Goal: Obtain resource: Download file/media

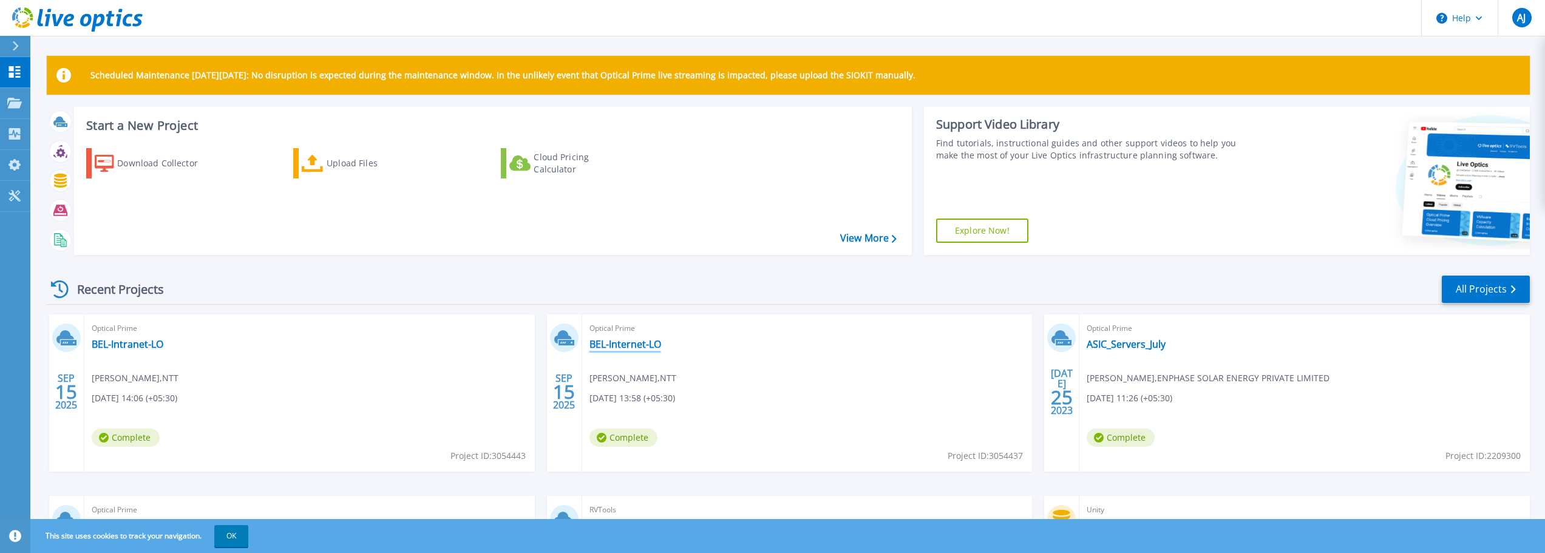
click at [625, 349] on link "BEL-Internet-LO" at bounding box center [626, 344] width 72 height 12
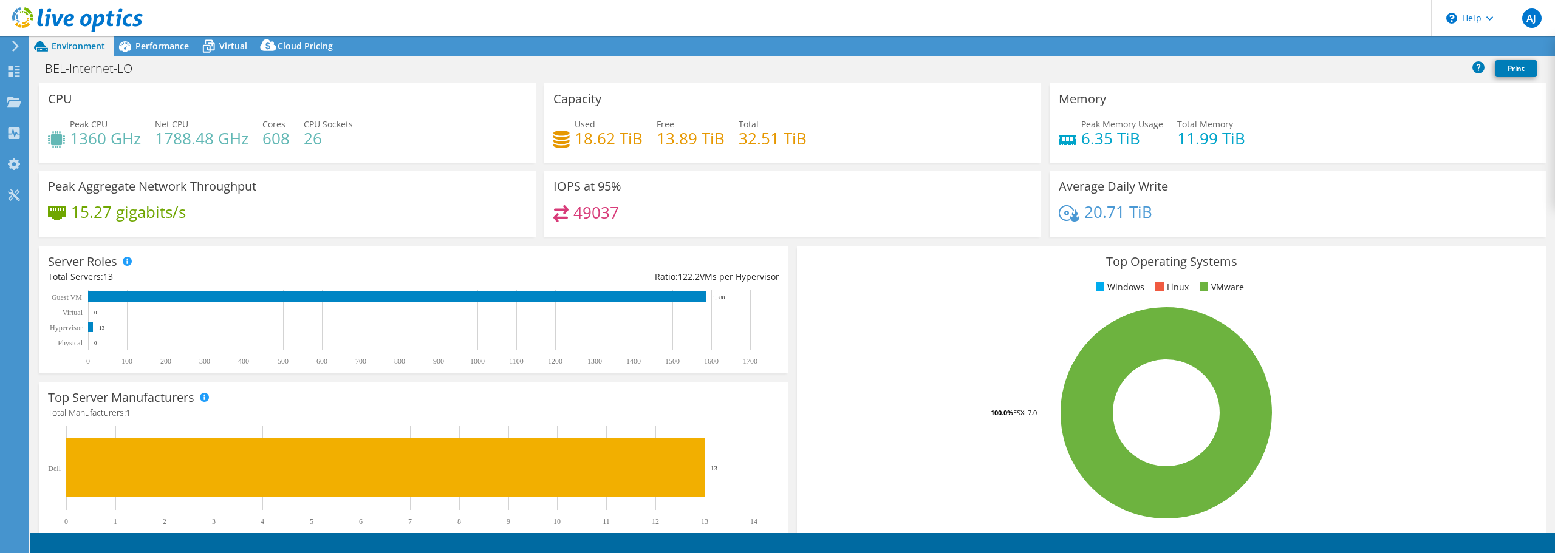
select select "[GEOGRAPHIC_DATA]"
select select "INR"
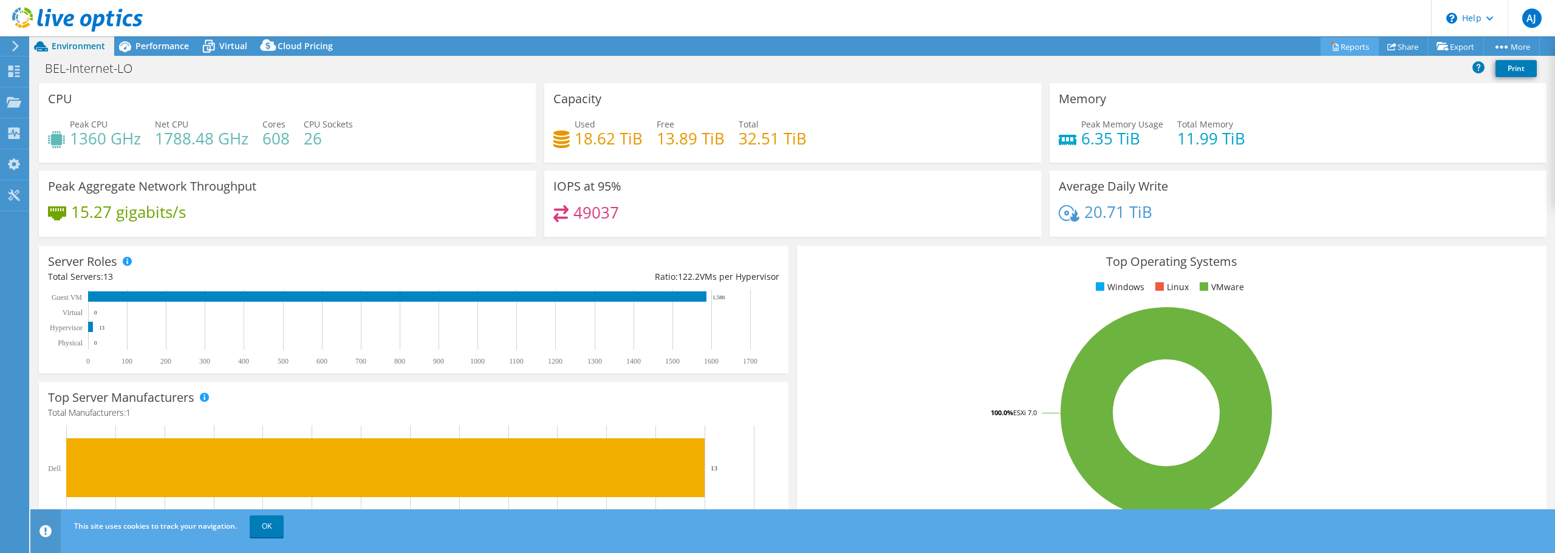
click at [1349, 50] on link "Reports" at bounding box center [1349, 46] width 58 height 19
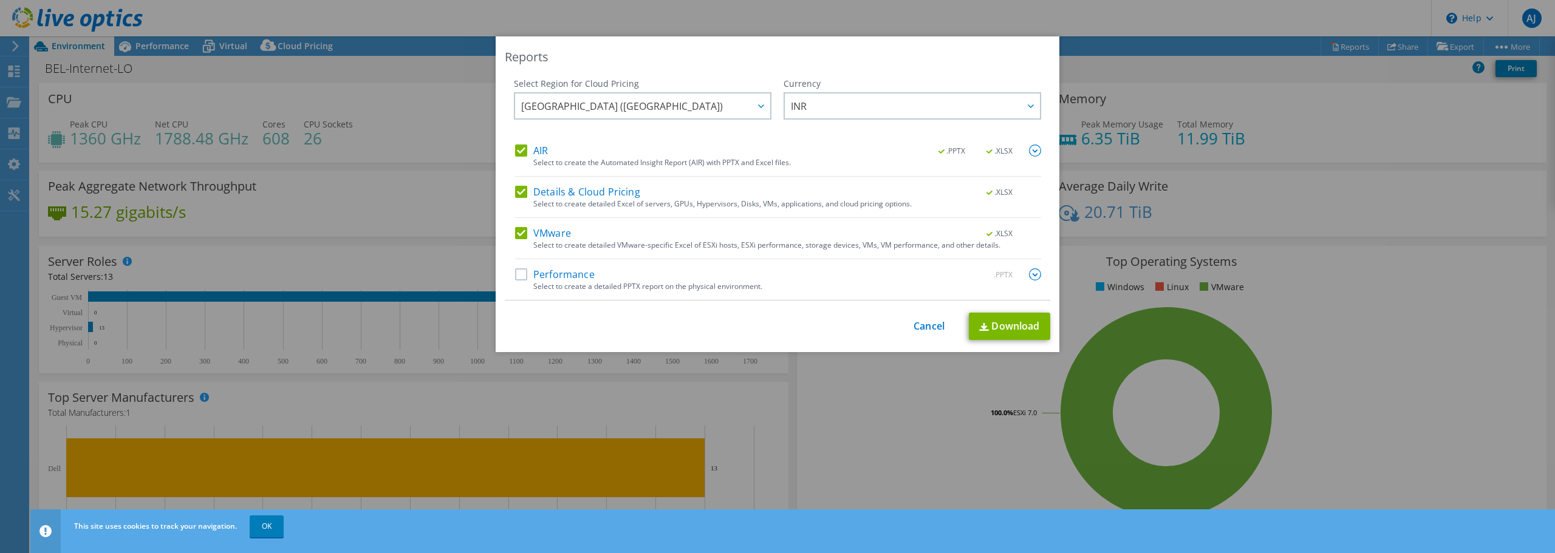
click at [517, 268] on label "Performance" at bounding box center [555, 274] width 80 height 12
click at [0, 0] on input "Performance" at bounding box center [0, 0] width 0 height 0
click at [544, 154] on div "AIR .PPTX .XLSX" at bounding box center [778, 152] width 526 height 14
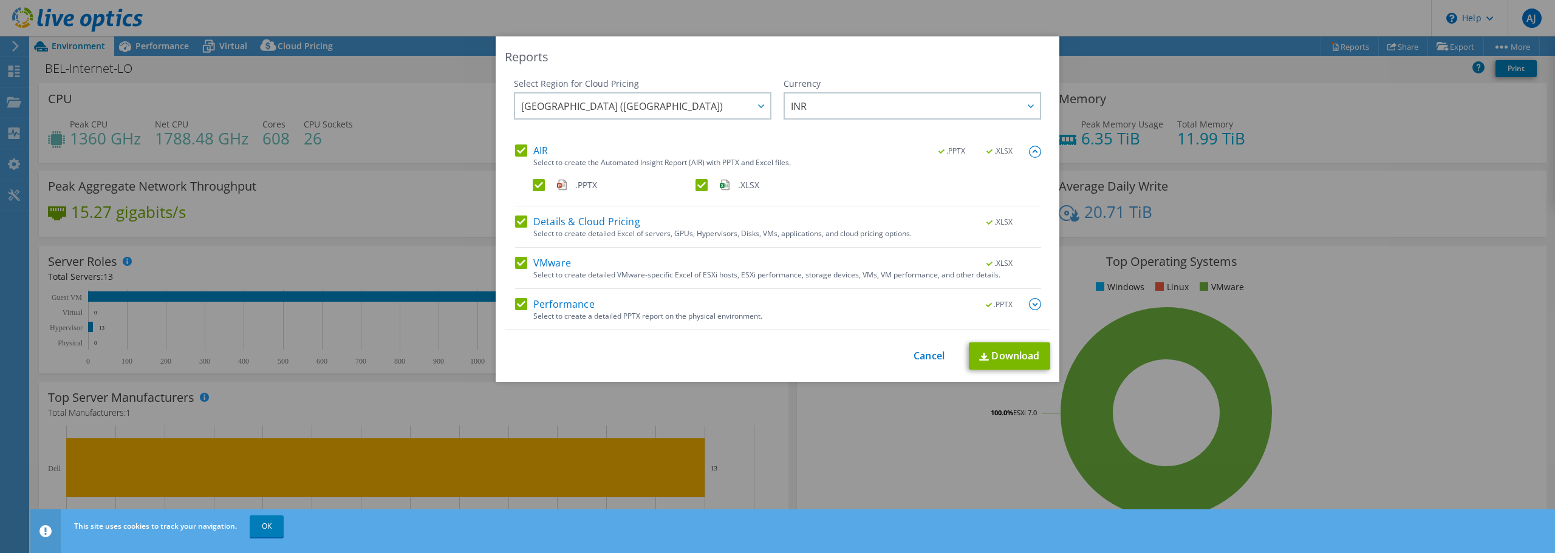
click at [515, 225] on label "Details & Cloud Pricing" at bounding box center [577, 222] width 125 height 12
click at [0, 0] on input "Details & Cloud Pricing" at bounding box center [0, 0] width 0 height 0
click at [515, 266] on label "VMware" at bounding box center [543, 263] width 56 height 12
click at [0, 0] on input "VMware" at bounding box center [0, 0] width 0 height 0
click at [516, 305] on label "Performance" at bounding box center [555, 304] width 80 height 12
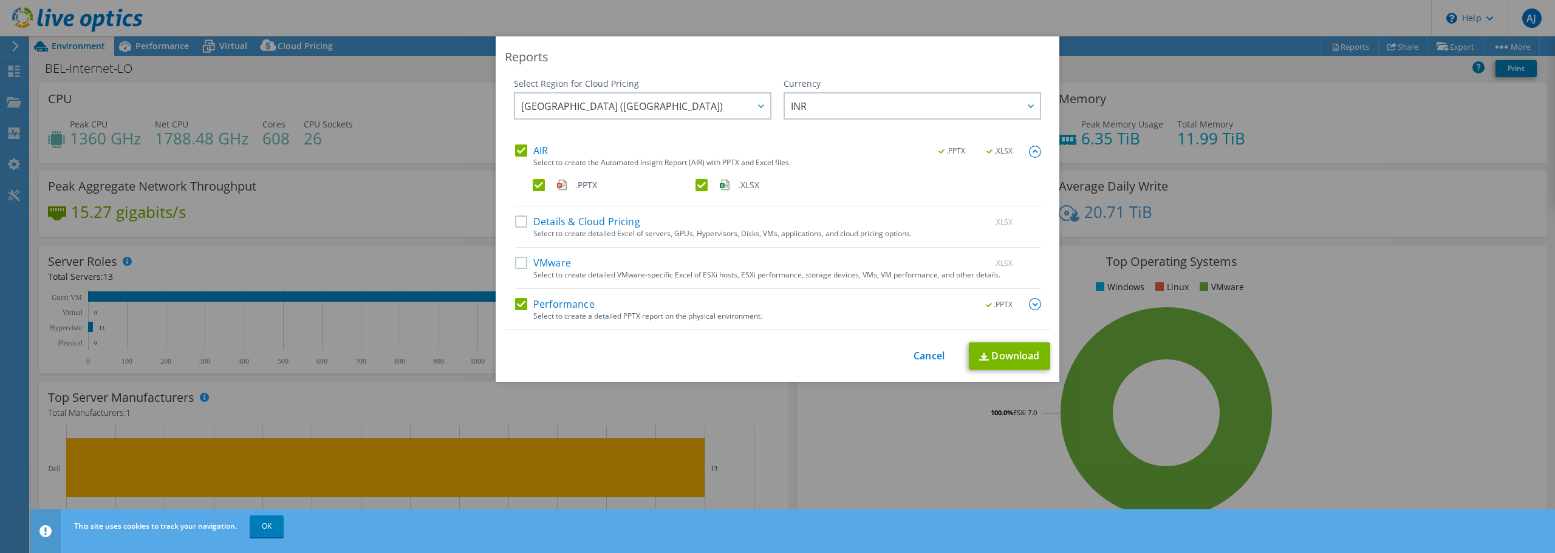
click at [0, 0] on input "Performance" at bounding box center [0, 0] width 0 height 0
click at [1006, 355] on link "Download" at bounding box center [1009, 355] width 81 height 27
click at [918, 363] on div "This process may take a while, please wait... Cancel Download" at bounding box center [777, 356] width 545 height 29
click at [924, 351] on link "Cancel" at bounding box center [928, 357] width 31 height 12
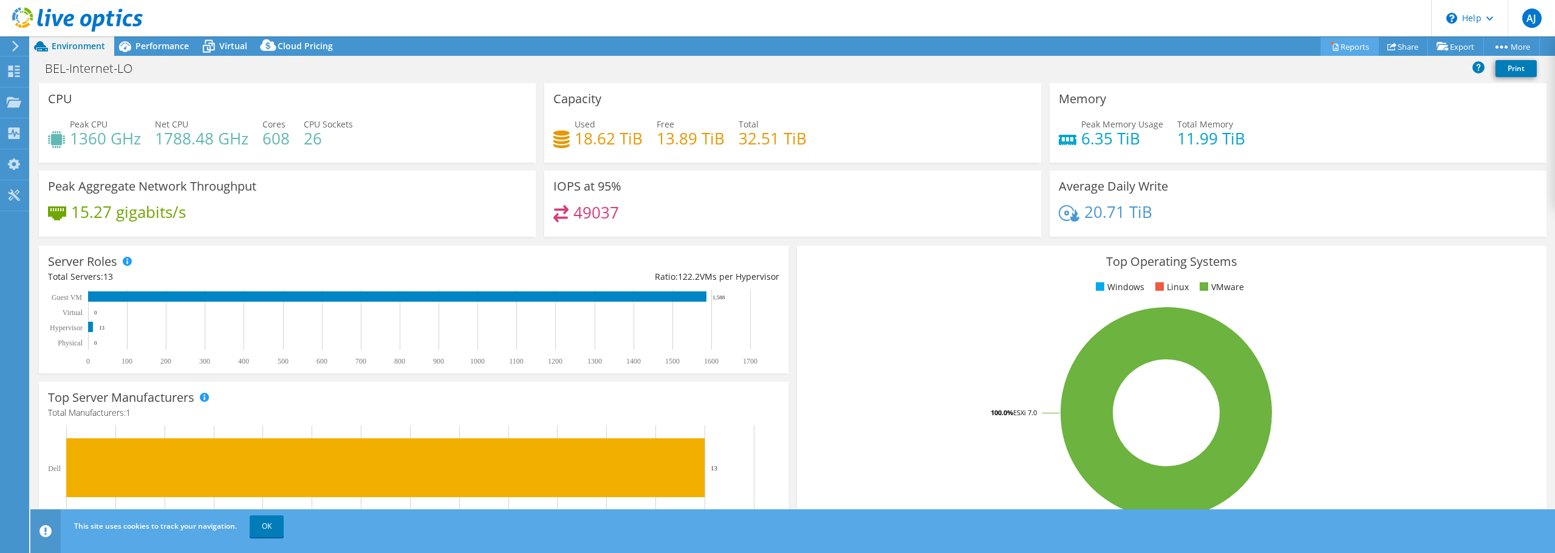
click at [1351, 43] on link "Reports" at bounding box center [1349, 46] width 58 height 19
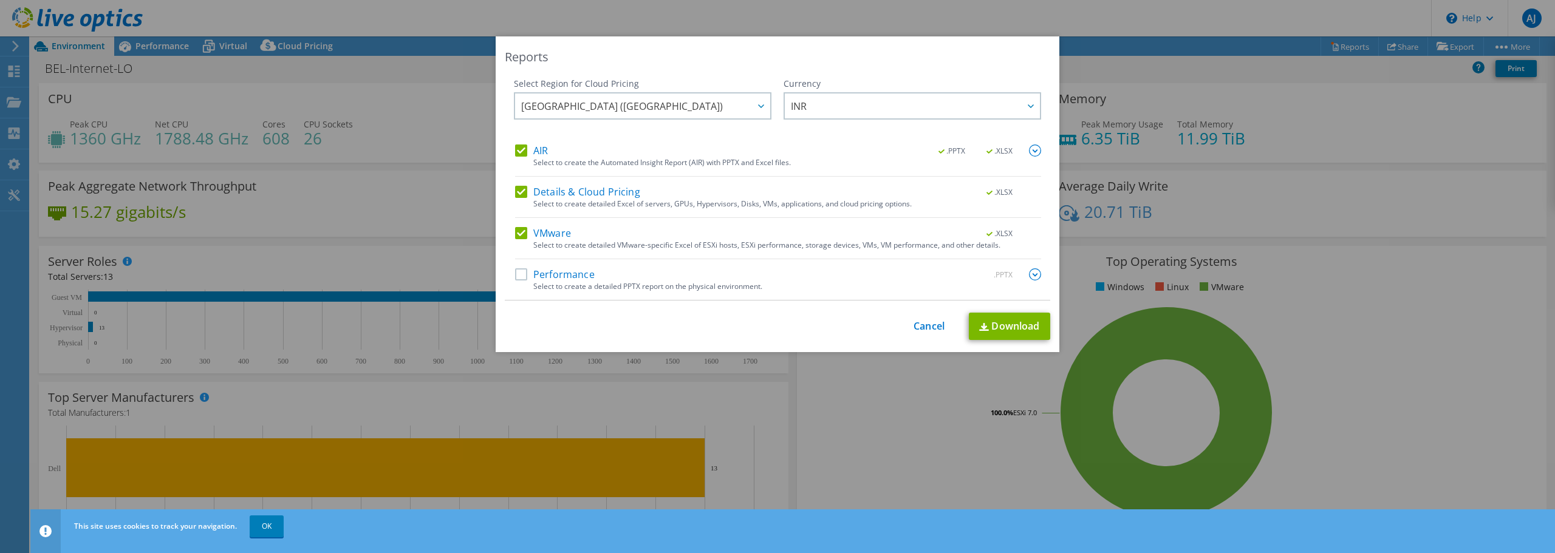
click at [515, 145] on label "AIR" at bounding box center [531, 151] width 33 height 12
click at [0, 0] on input "AIR" at bounding box center [0, 0] width 0 height 0
click at [515, 187] on label "Details & Cloud Pricing" at bounding box center [577, 192] width 125 height 12
click at [0, 0] on input "Details & Cloud Pricing" at bounding box center [0, 0] width 0 height 0
click at [515, 231] on label "VMware" at bounding box center [543, 233] width 56 height 12
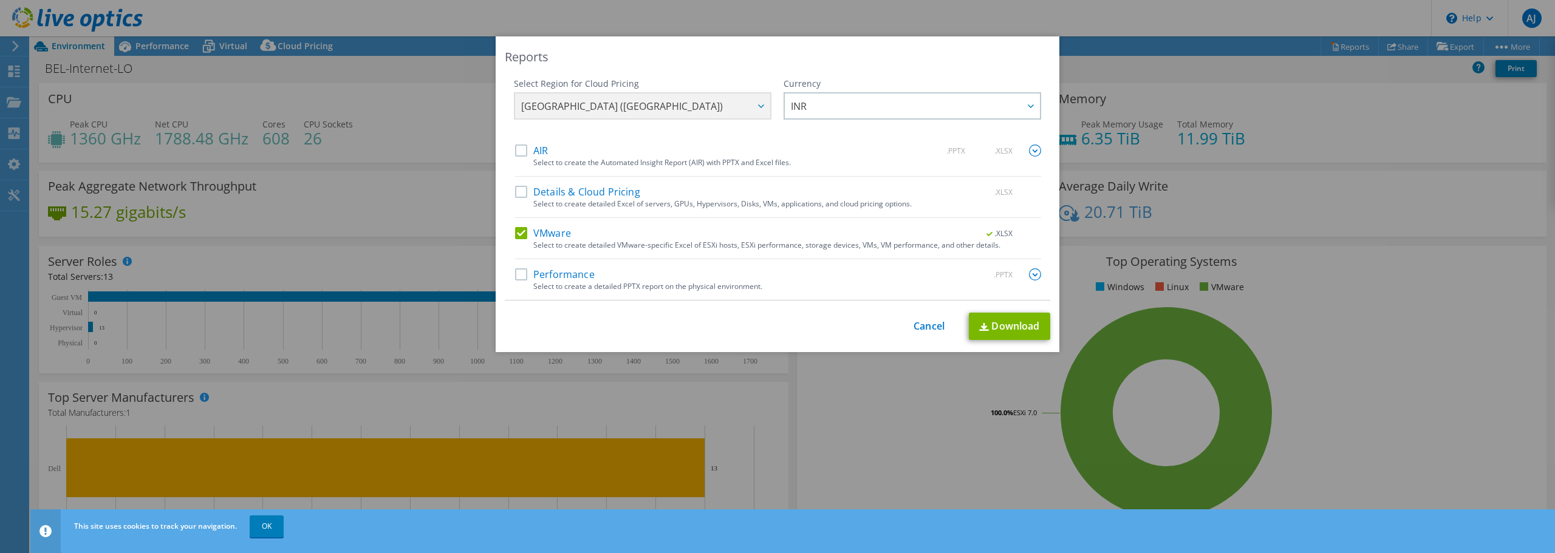
click at [0, 0] on input "VMware" at bounding box center [0, 0] width 0 height 0
click at [520, 276] on label "Performance" at bounding box center [555, 274] width 80 height 12
click at [0, 0] on input "Performance" at bounding box center [0, 0] width 0 height 0
click at [695, 285] on div "Select to create a detailed PPTX report on the physical environment." at bounding box center [787, 286] width 508 height 9
click at [1030, 276] on img at bounding box center [1035, 274] width 12 height 12
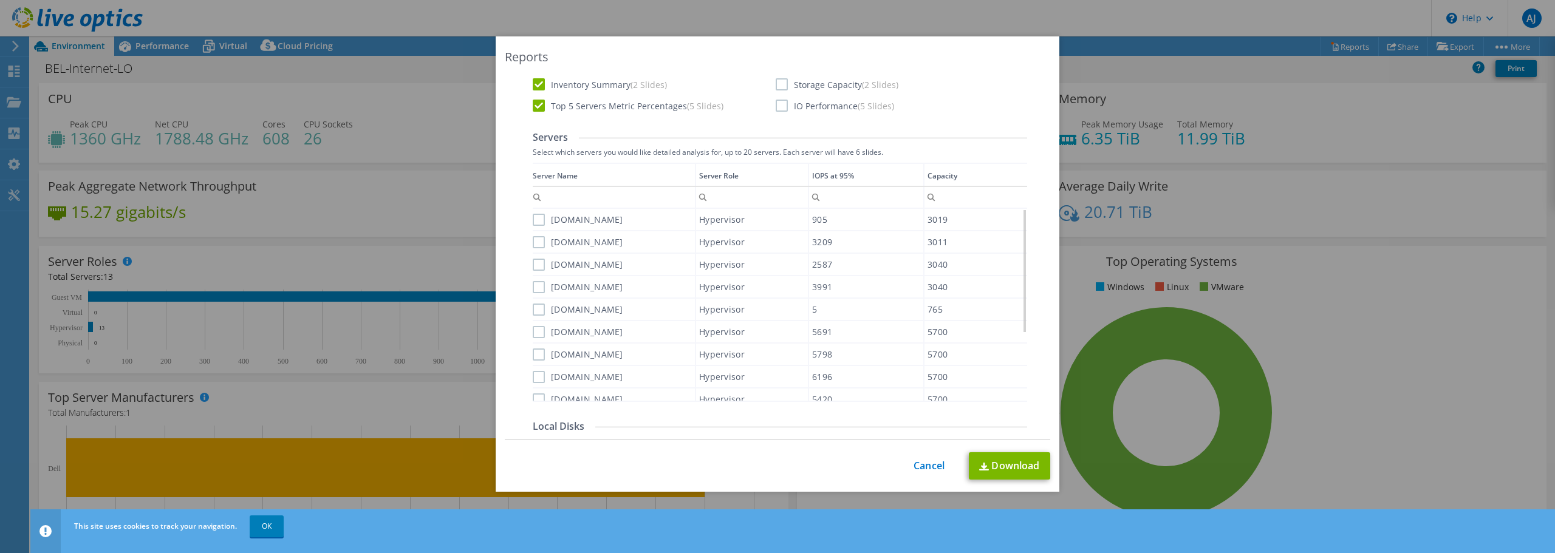
scroll to position [182, 0]
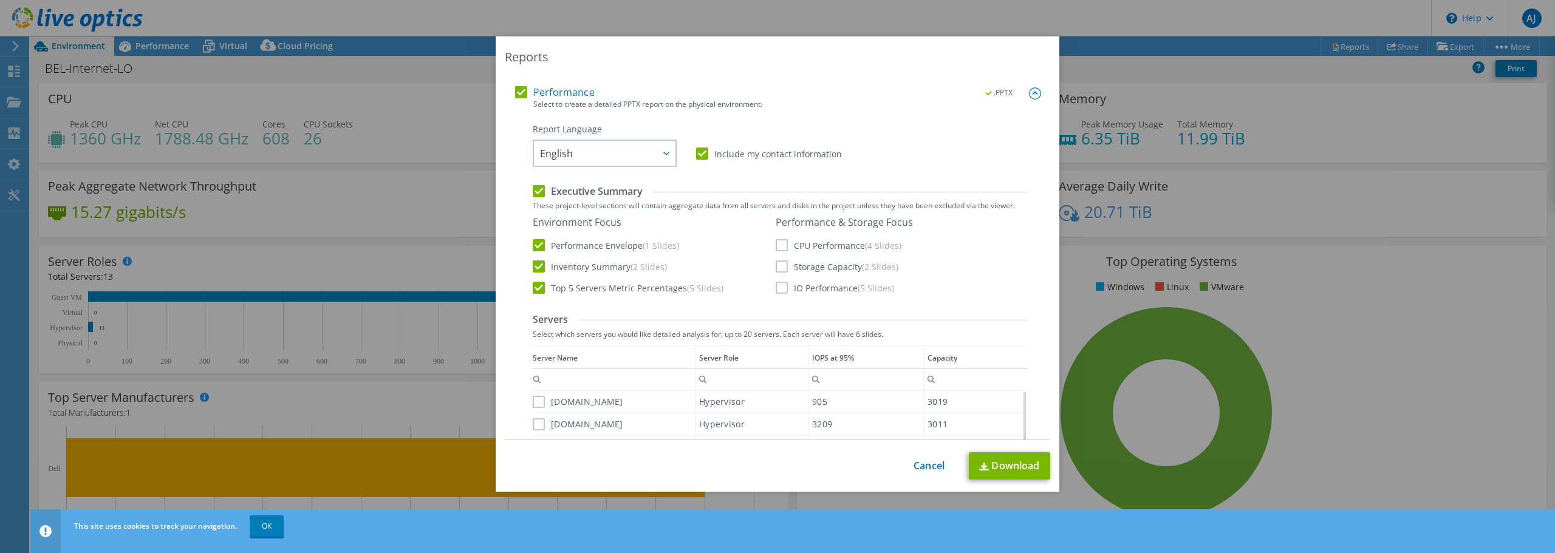
click at [777, 248] on label "CPU Performance (4 Slides)" at bounding box center [838, 245] width 126 height 12
click at [0, 0] on input "CPU Performance (4 Slides)" at bounding box center [0, 0] width 0 height 0
click at [781, 272] on label "Storage Capacity (2 Slides)" at bounding box center [836, 267] width 123 height 12
click at [0, 0] on input "Storage Capacity (2 Slides)" at bounding box center [0, 0] width 0 height 0
click at [777, 285] on label "IO Performance (5 Slides)" at bounding box center [834, 288] width 118 height 12
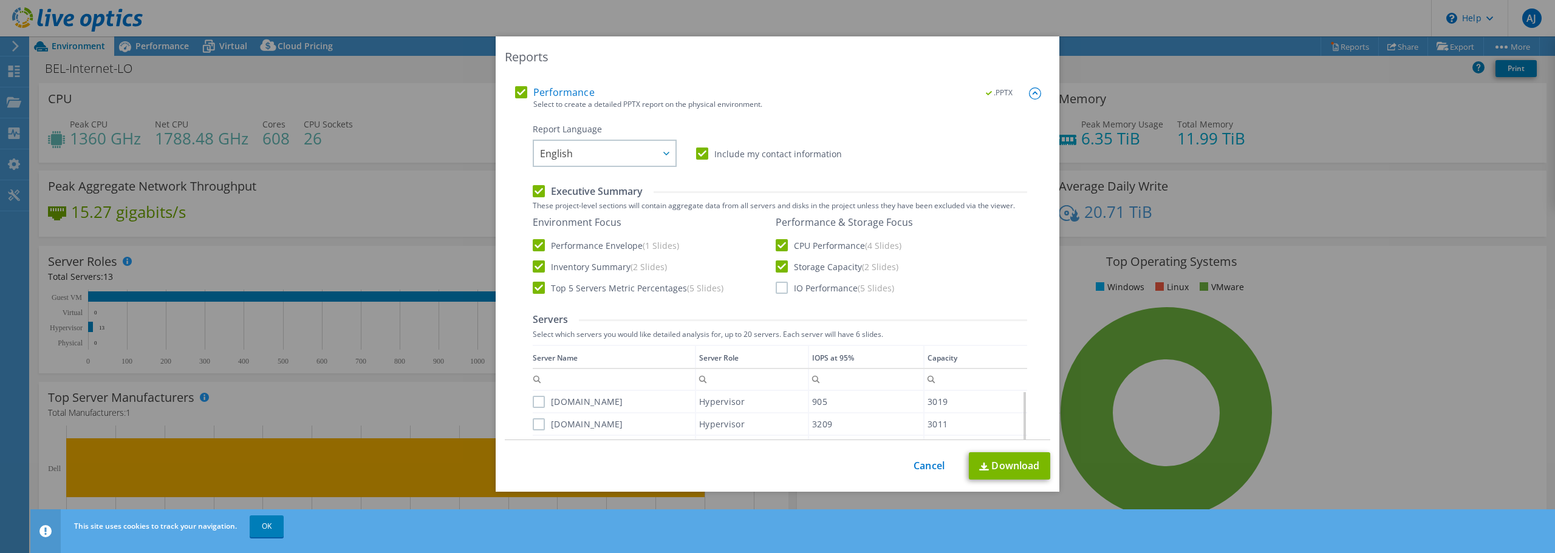
click at [0, 0] on input "IO Performance (5 Slides)" at bounding box center [0, 0] width 0 height 0
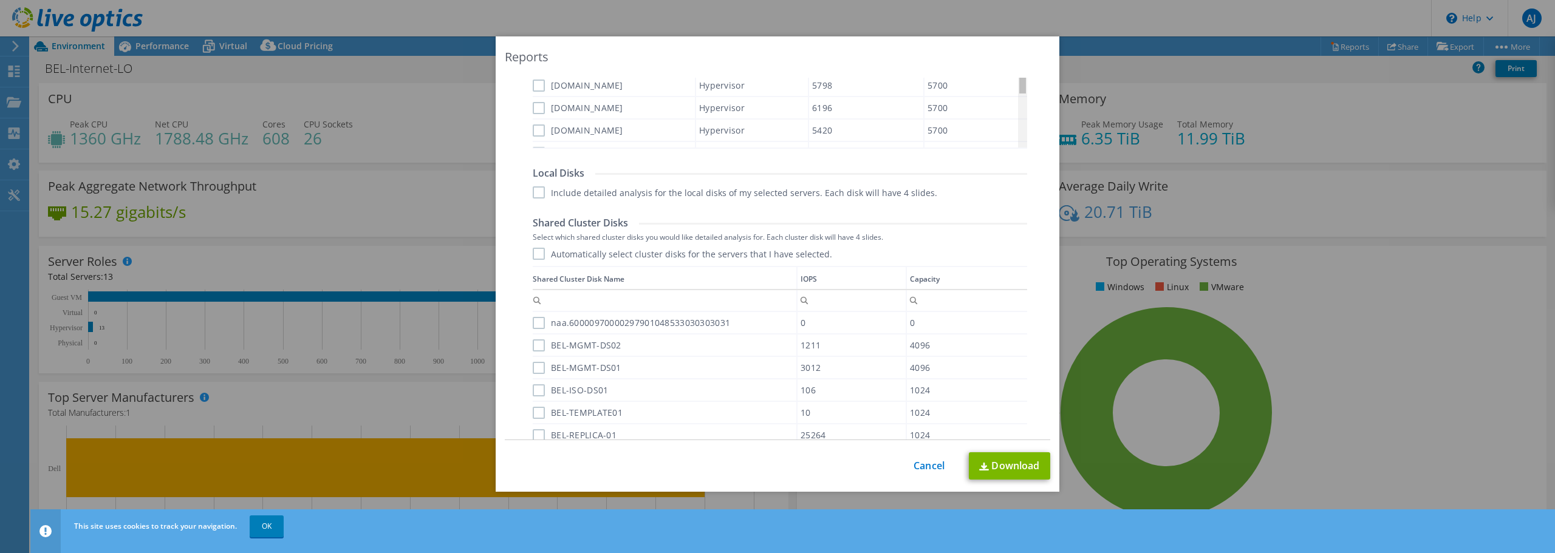
scroll to position [0, 0]
drag, startPoint x: 1022, startPoint y: 115, endPoint x: 1016, endPoint y: 63, distance: 52.0
click at [1016, 63] on body "AJ End User [PERSON_NAME] [PERSON_NAME][EMAIL_ADDRESS][PERSON_NAME][DOMAIN_NAME…" at bounding box center [777, 276] width 1555 height 553
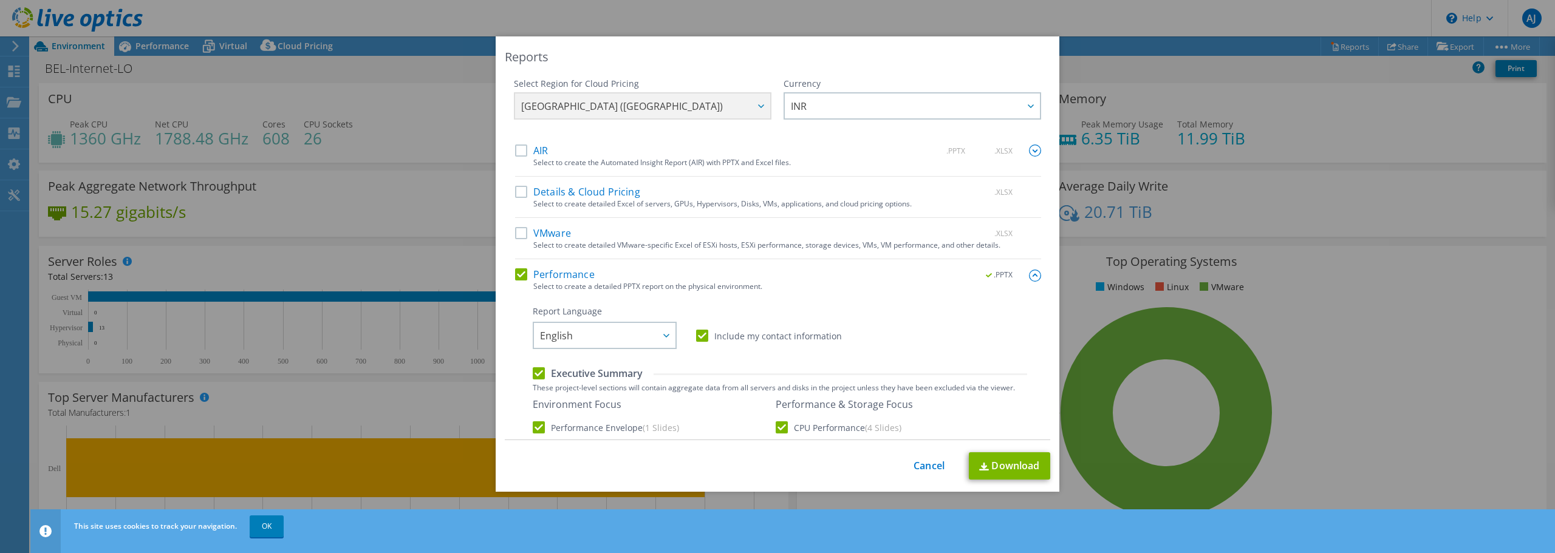
click at [517, 234] on label "VMware" at bounding box center [543, 233] width 56 height 12
click at [0, 0] on input "VMware" at bounding box center [0, 0] width 0 height 0
click at [518, 153] on label "AIR" at bounding box center [531, 151] width 33 height 12
click at [0, 0] on input "AIR" at bounding box center [0, 0] width 0 height 0
click at [516, 186] on label "Details & Cloud Pricing" at bounding box center [577, 192] width 125 height 12
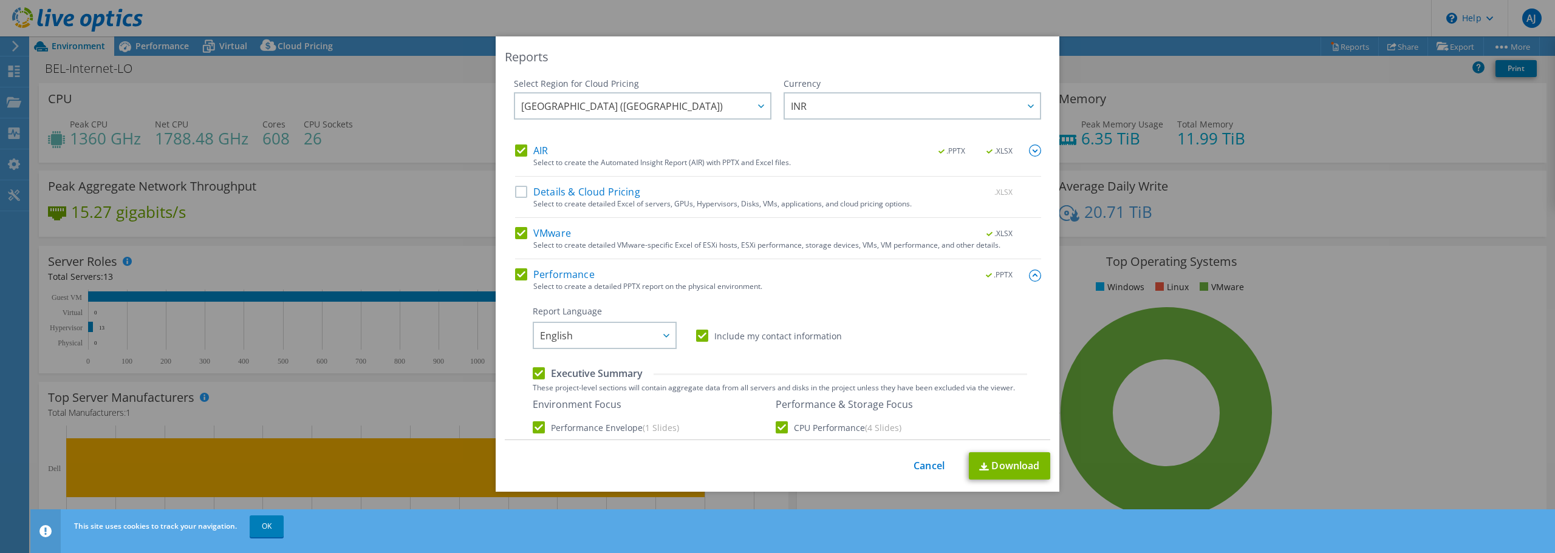
click at [0, 0] on input "Details & Cloud Pricing" at bounding box center [0, 0] width 0 height 0
click at [521, 197] on label "Details & Cloud Pricing" at bounding box center [577, 192] width 125 height 12
click at [0, 0] on input "Details & Cloud Pricing" at bounding box center [0, 0] width 0 height 0
click at [1035, 463] on link "Download" at bounding box center [1009, 465] width 81 height 27
